Goal: Task Accomplishment & Management: Use online tool/utility

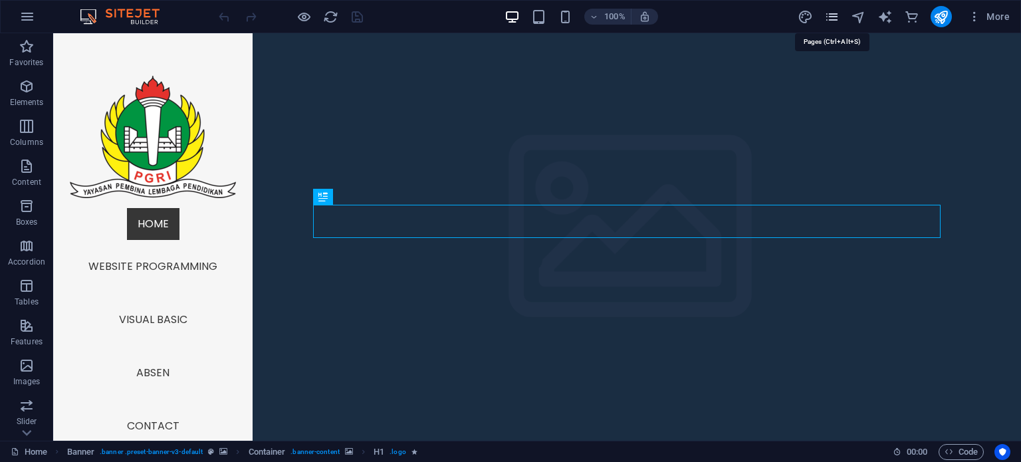
click at [827, 17] on icon "pages" at bounding box center [831, 16] width 15 height 15
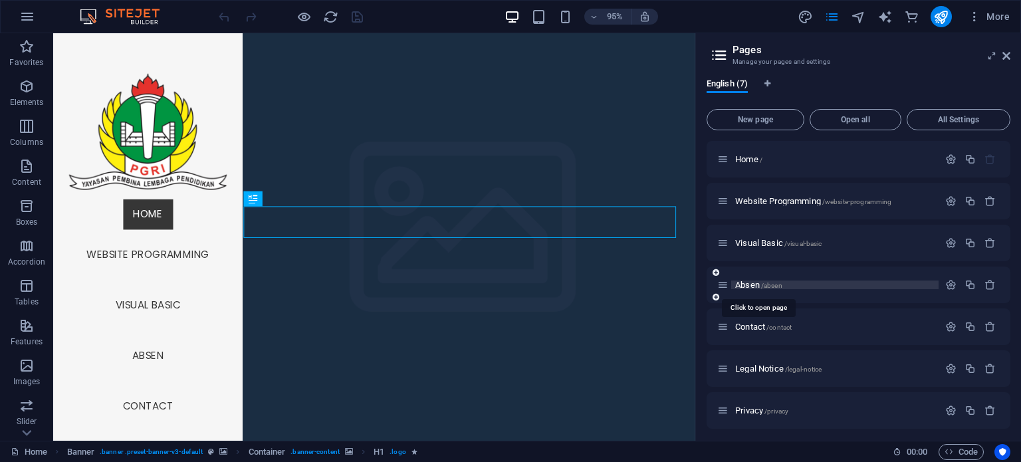
click at [740, 281] on span "Absen /absen" at bounding box center [758, 285] width 47 height 10
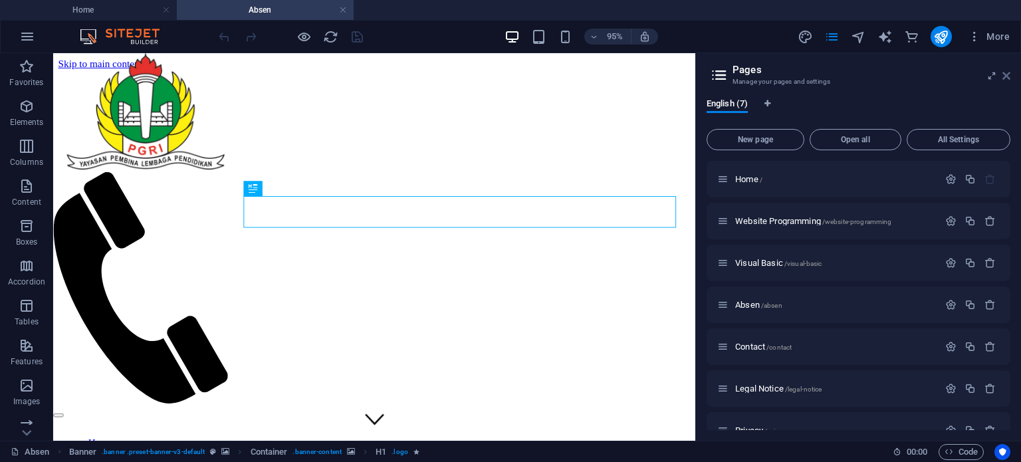
click at [1006, 74] on icon at bounding box center [1006, 75] width 8 height 11
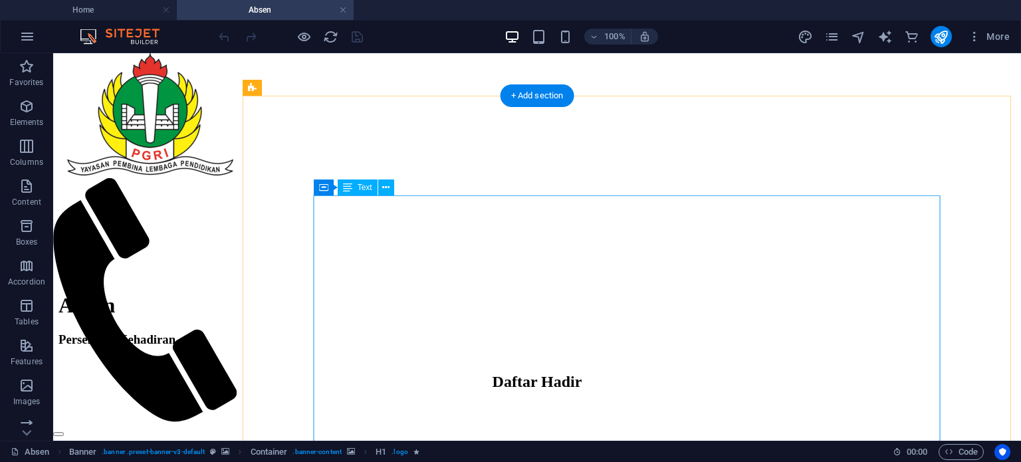
scroll to position [460, 0]
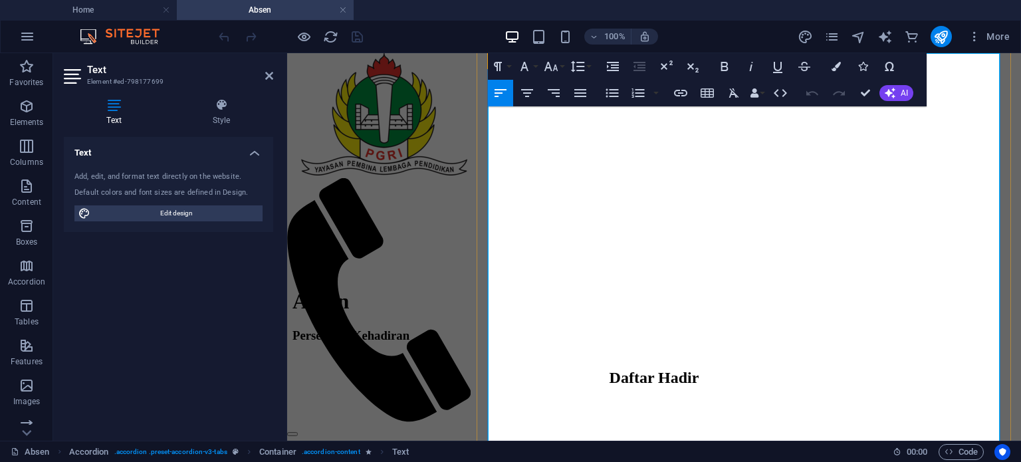
scroll to position [594, 0]
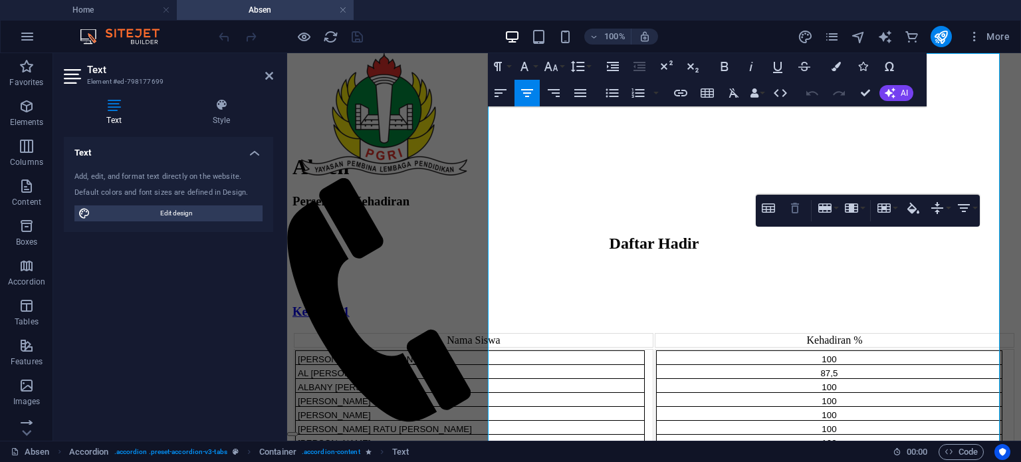
click at [798, 214] on icon "button" at bounding box center [795, 208] width 16 height 16
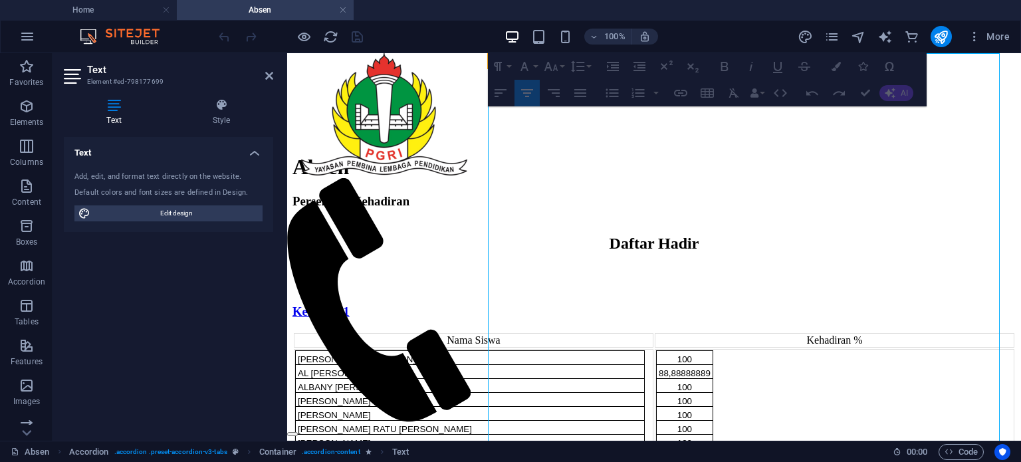
drag, startPoint x: 800, startPoint y: 216, endPoint x: 993, endPoint y: 209, distance: 193.5
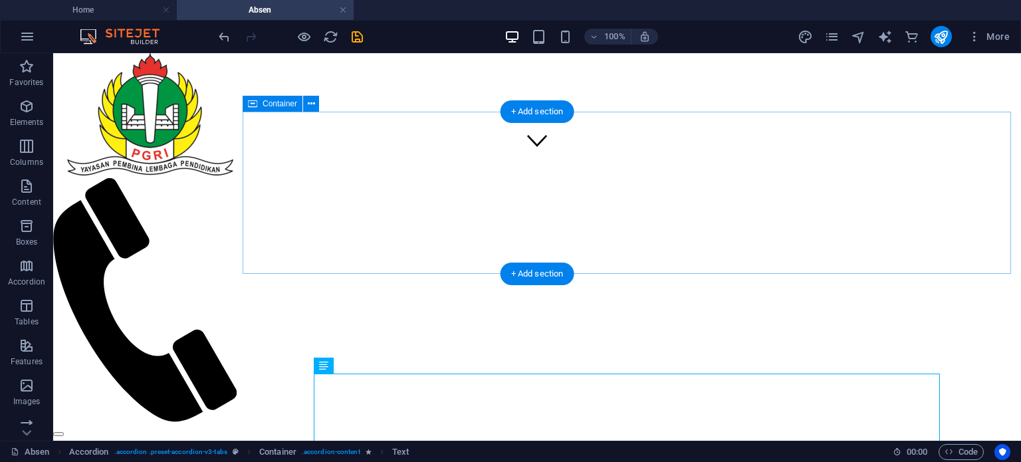
scroll to position [274, 0]
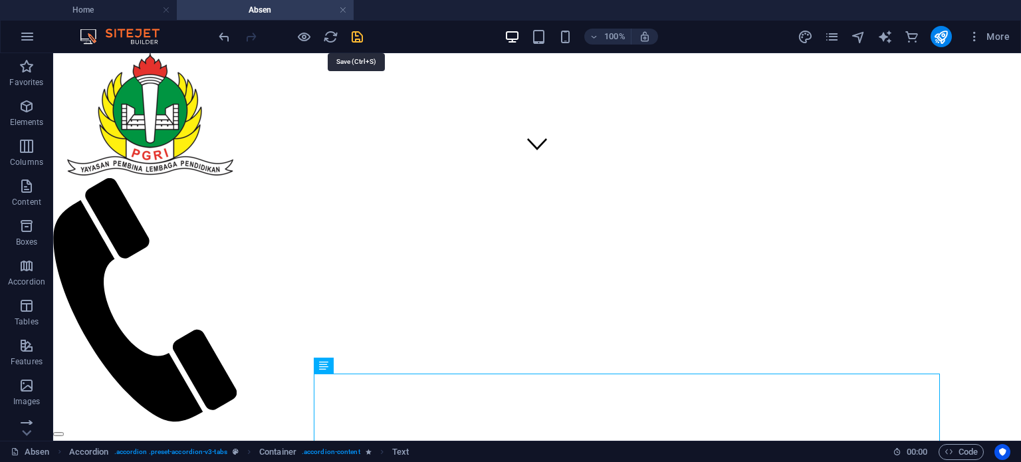
click at [360, 35] on icon "save" at bounding box center [357, 36] width 15 height 15
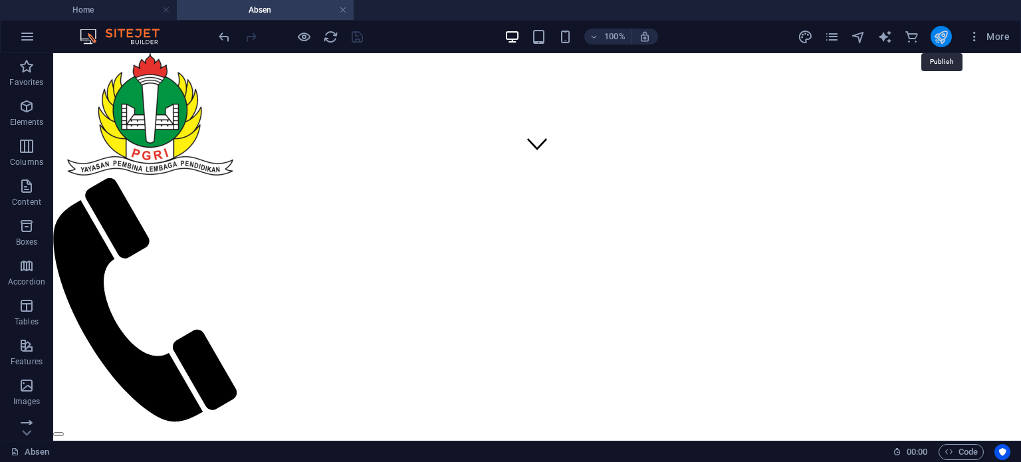
click at [938, 41] on icon "publish" at bounding box center [940, 36] width 15 height 15
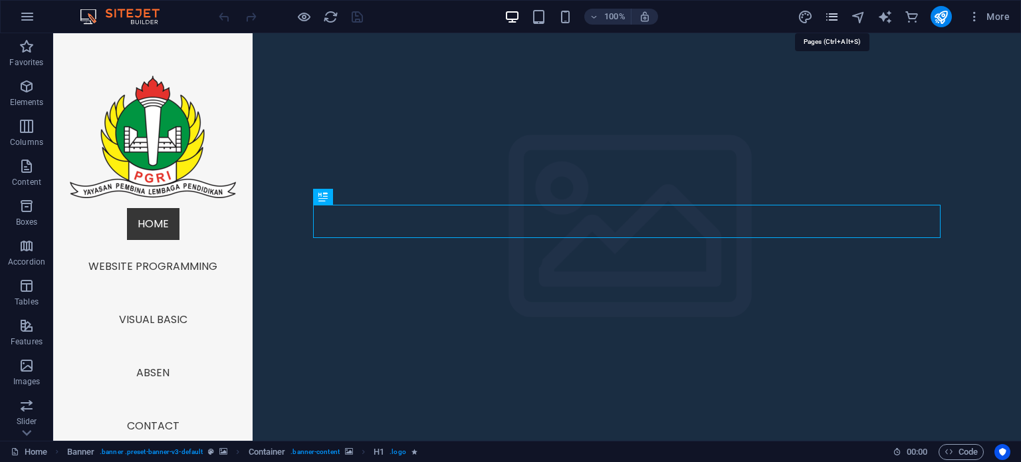
click at [829, 21] on icon "pages" at bounding box center [831, 16] width 15 height 15
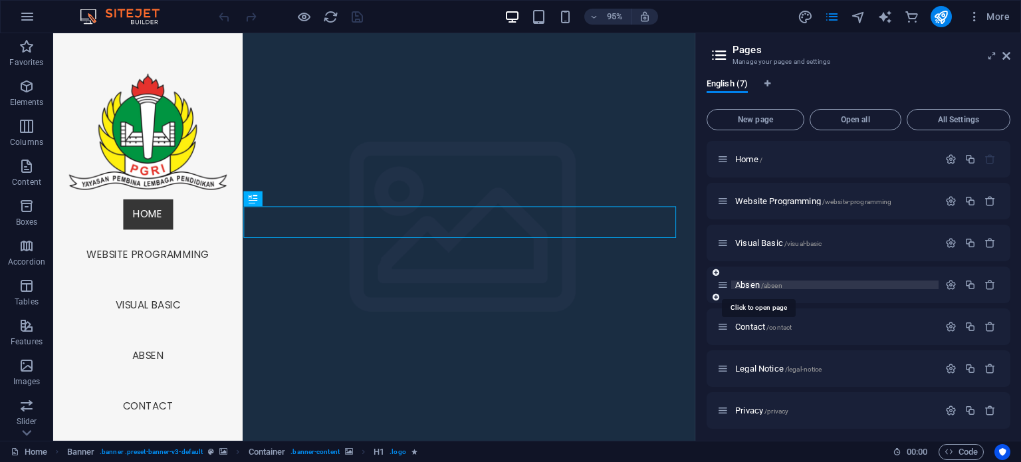
click at [763, 282] on span "/absen" at bounding box center [771, 285] width 21 height 7
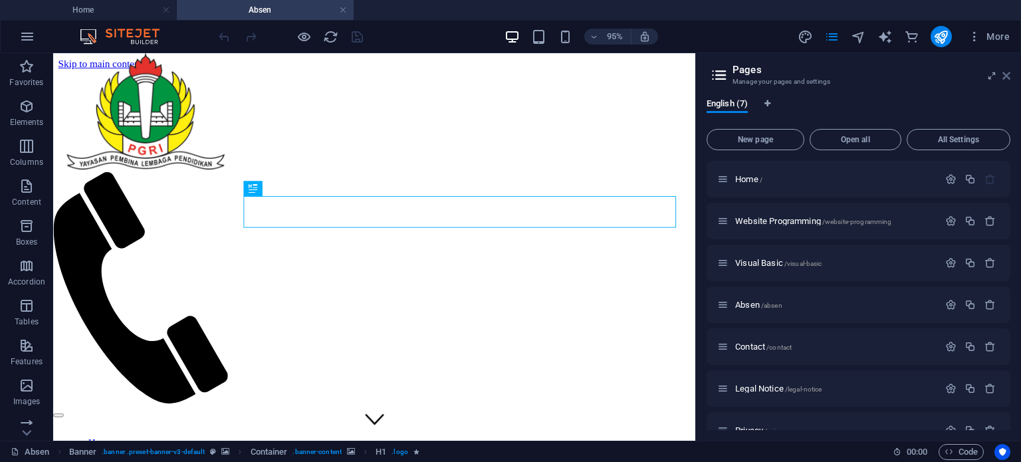
click at [1005, 76] on icon at bounding box center [1006, 75] width 8 height 11
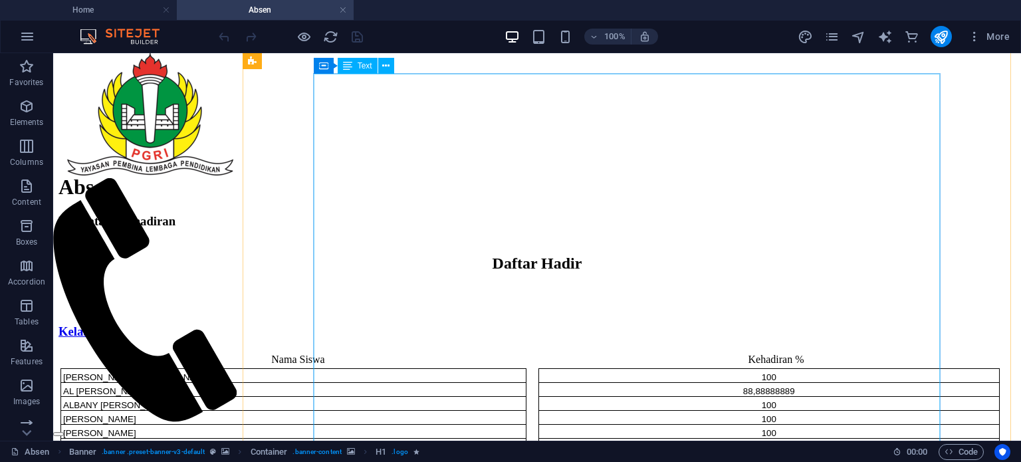
scroll to position [576, 0]
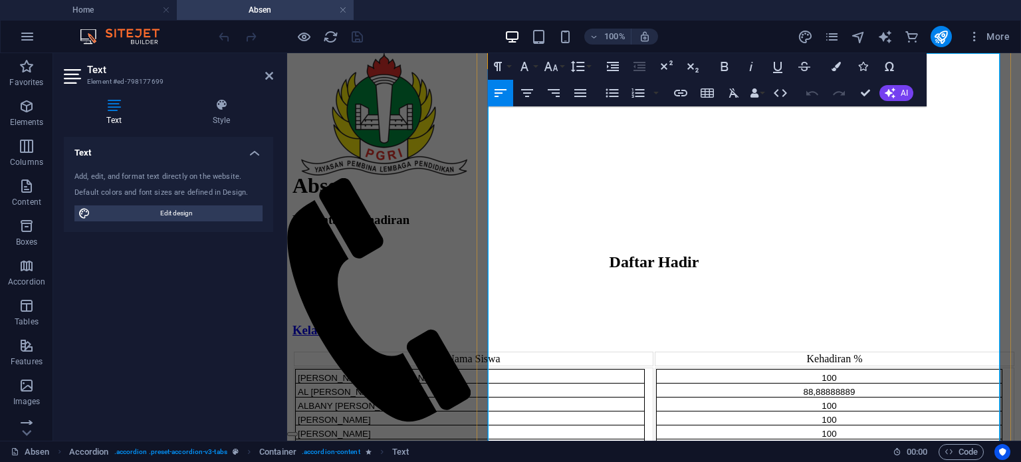
scroll to position [594, 0]
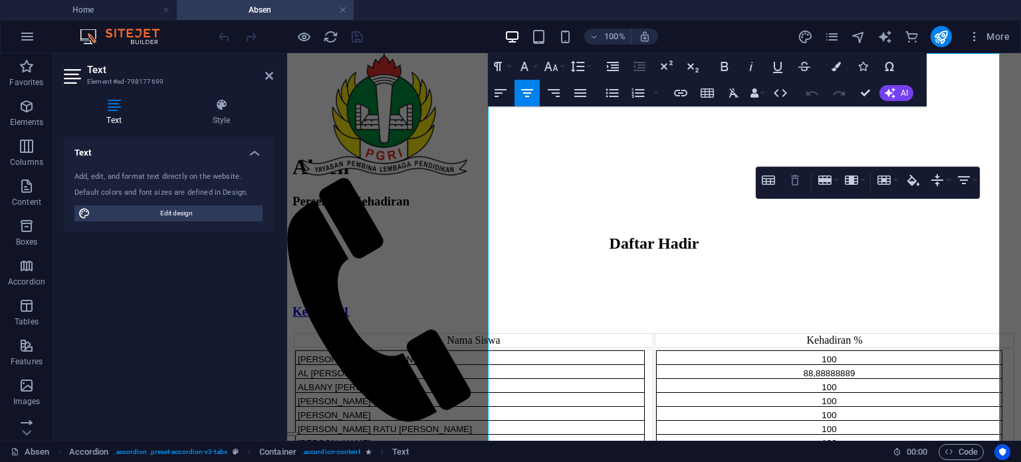
click at [796, 181] on icon "button" at bounding box center [795, 180] width 16 height 16
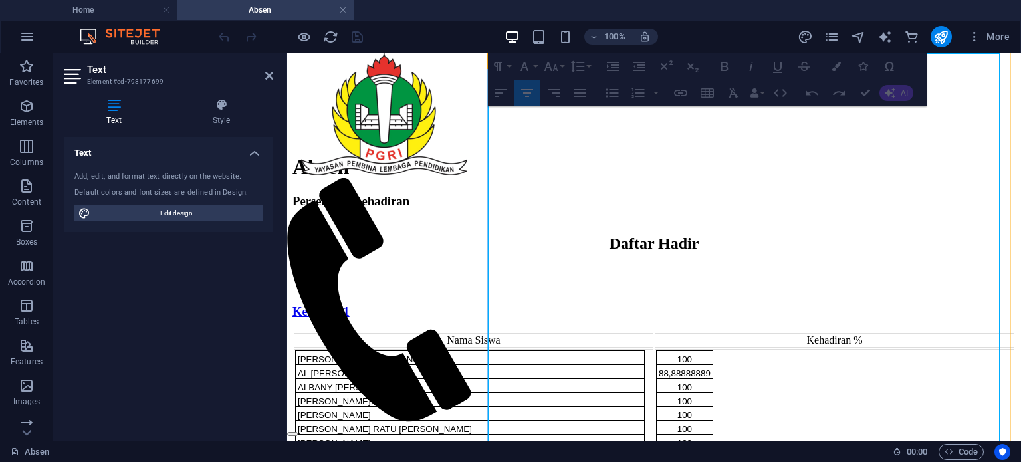
drag, startPoint x: 800, startPoint y: 223, endPoint x: 994, endPoint y: 219, distance: 194.1
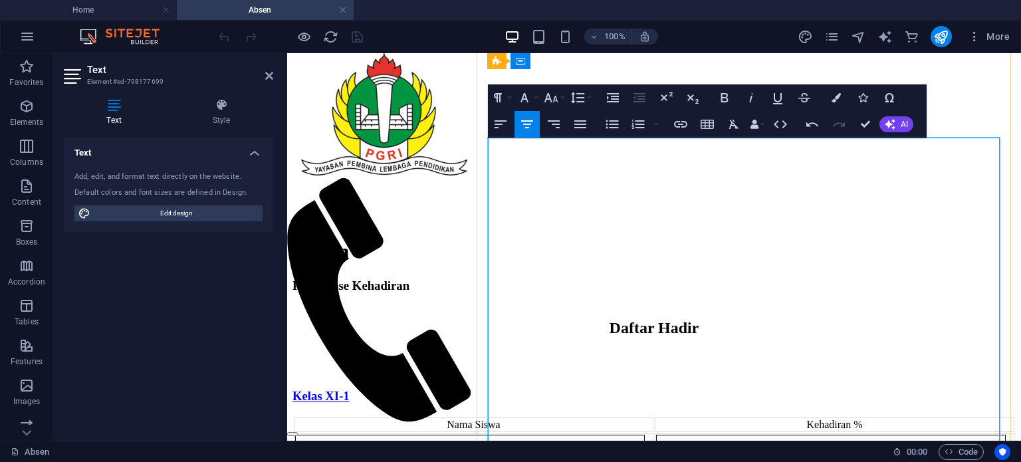
scroll to position [509, 0]
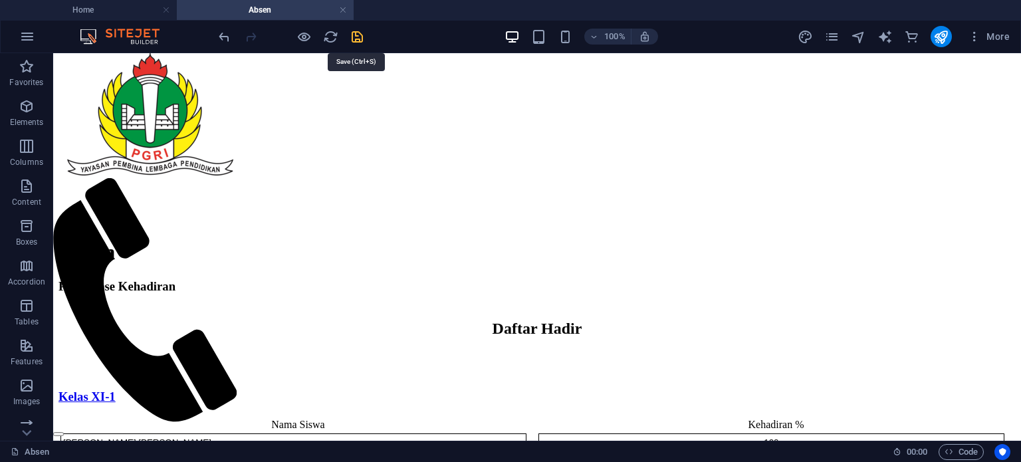
click at [361, 37] on icon "save" at bounding box center [357, 36] width 15 height 15
click at [936, 37] on icon "publish" at bounding box center [940, 36] width 15 height 15
